Goal: Task Accomplishment & Management: Manage account settings

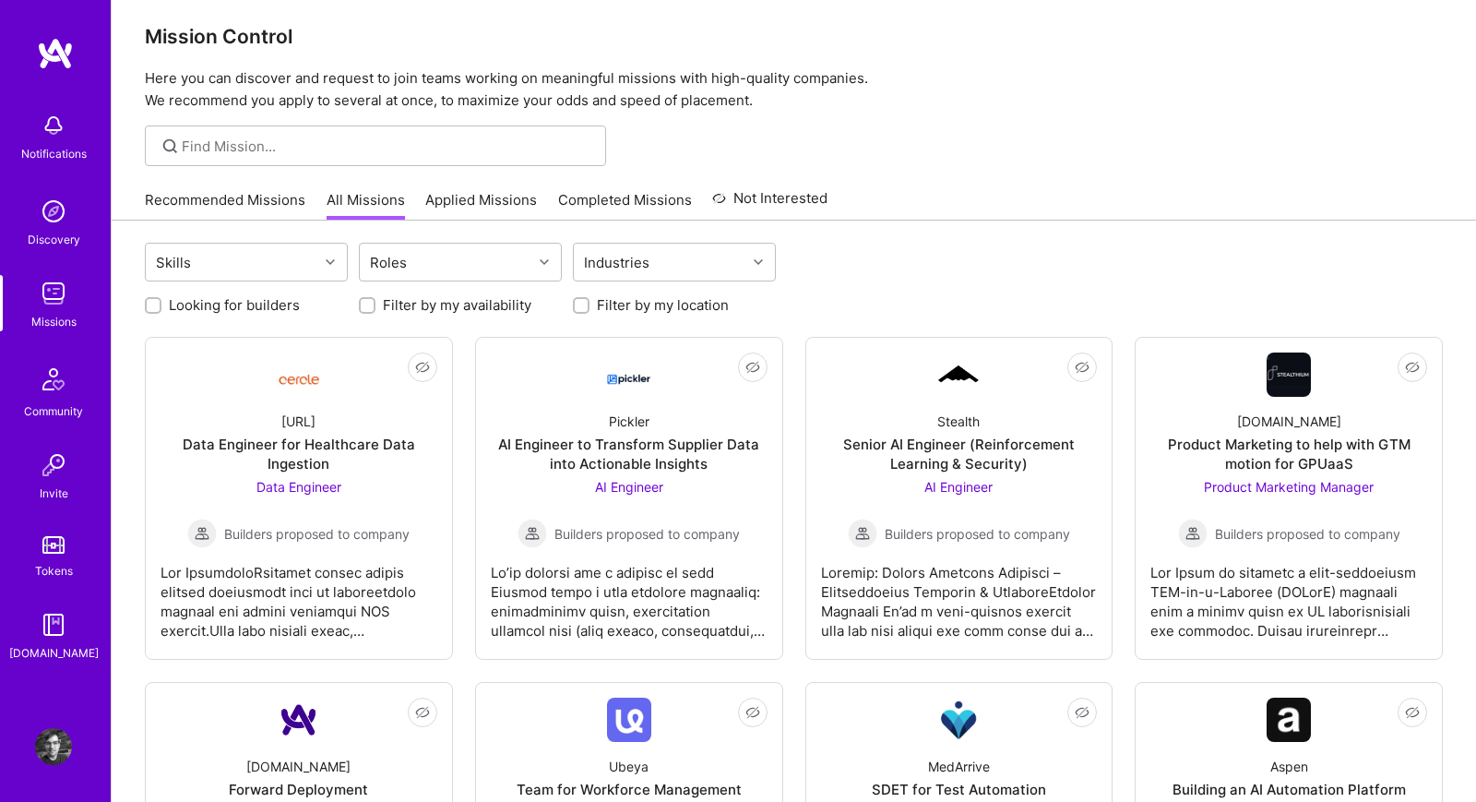
scroll to position [105, 0]
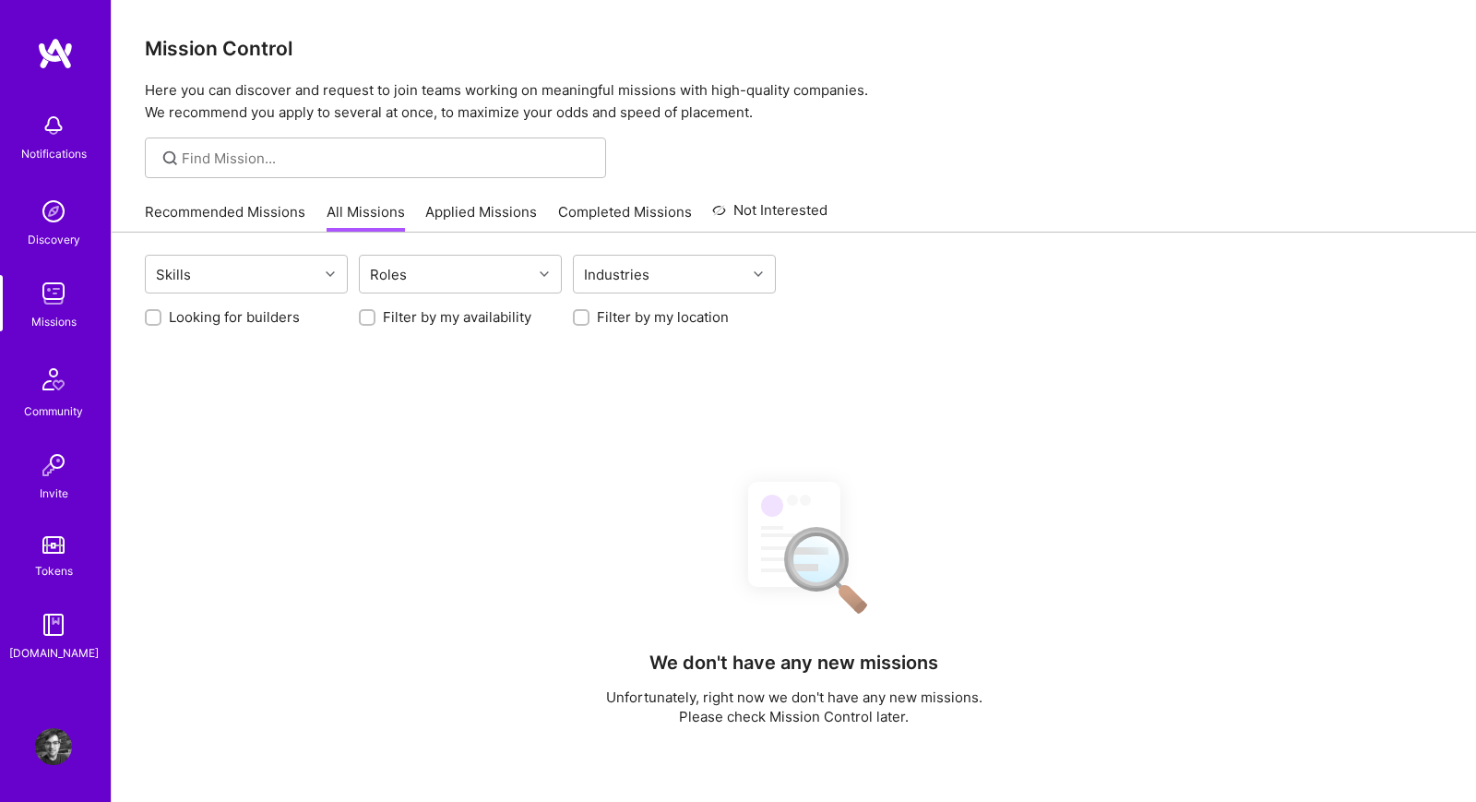
scroll to position [80, 0]
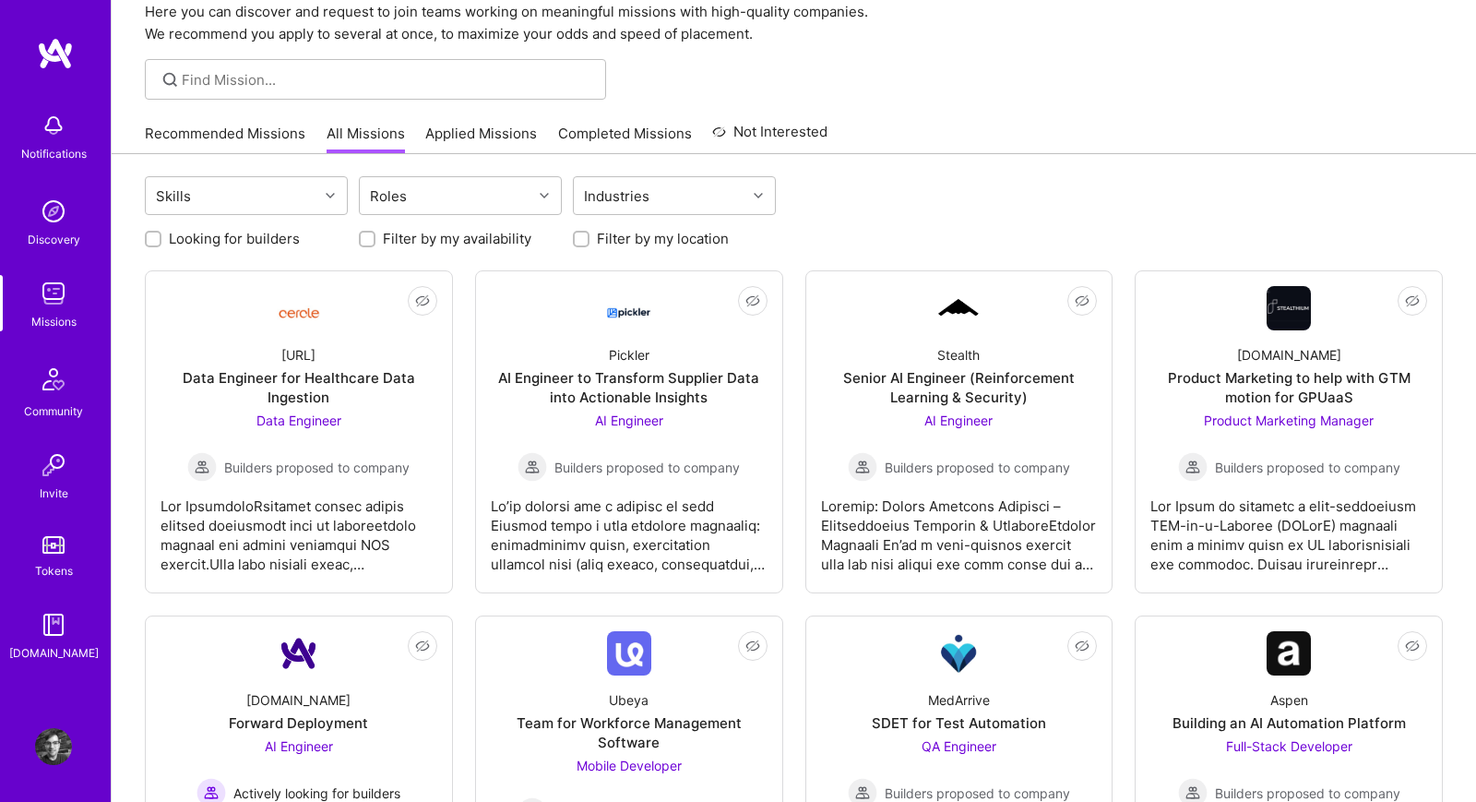
scroll to position [78, 0]
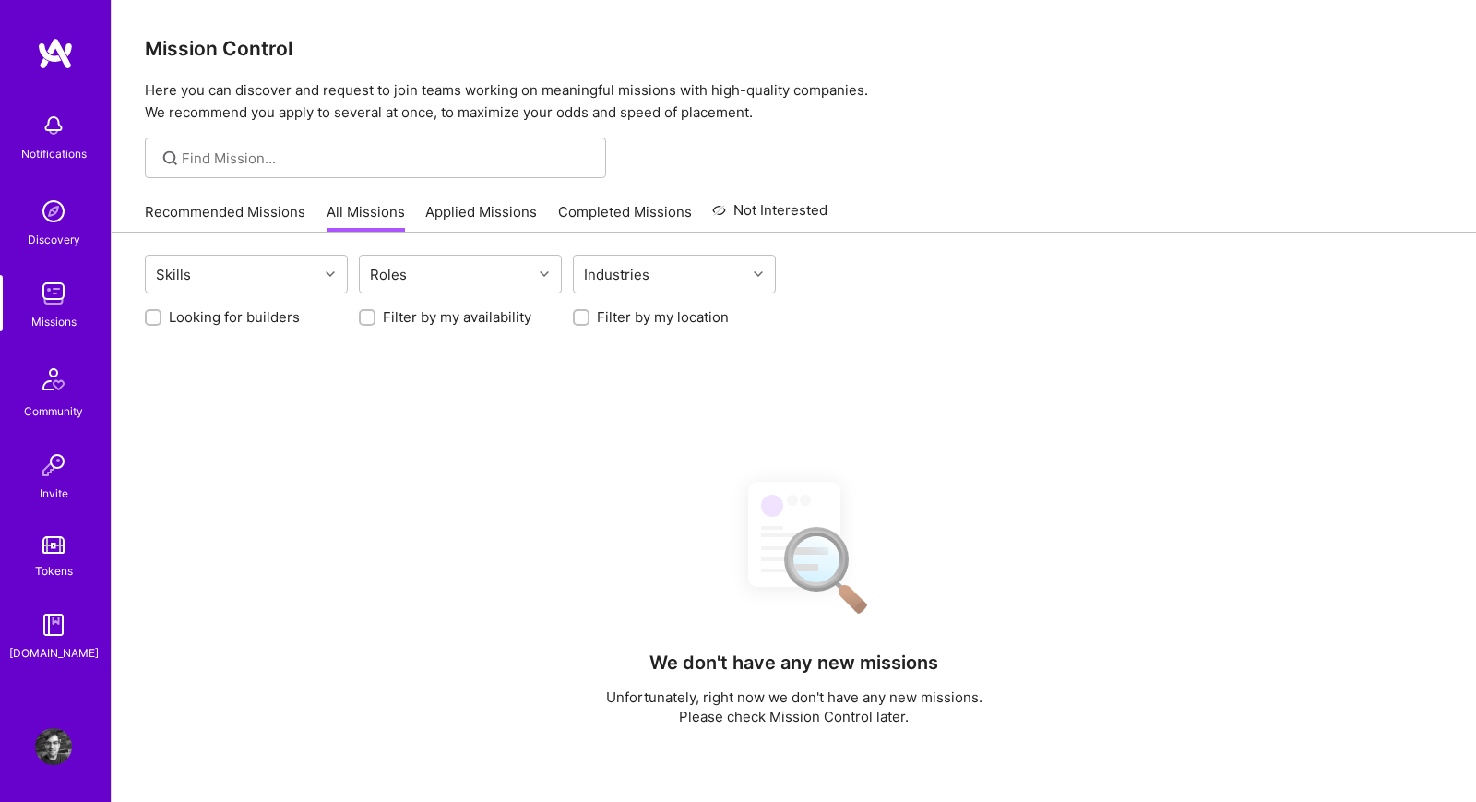
scroll to position [78, 0]
